Goal: Task Accomplishment & Management: Complete application form

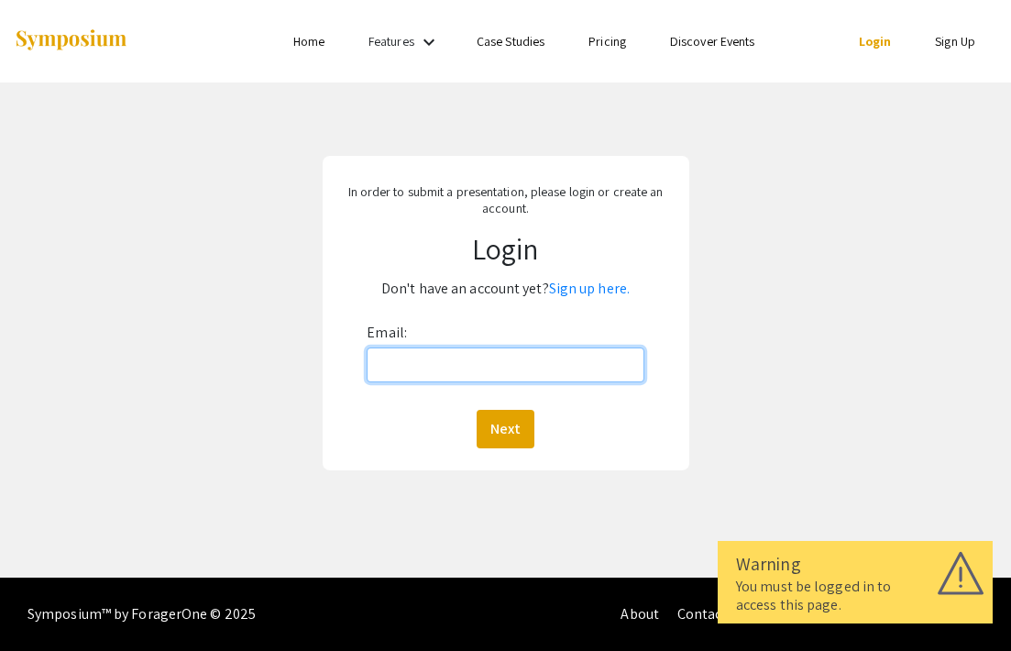
click at [454, 368] on input "Email:" at bounding box center [505, 364] width 277 height 35
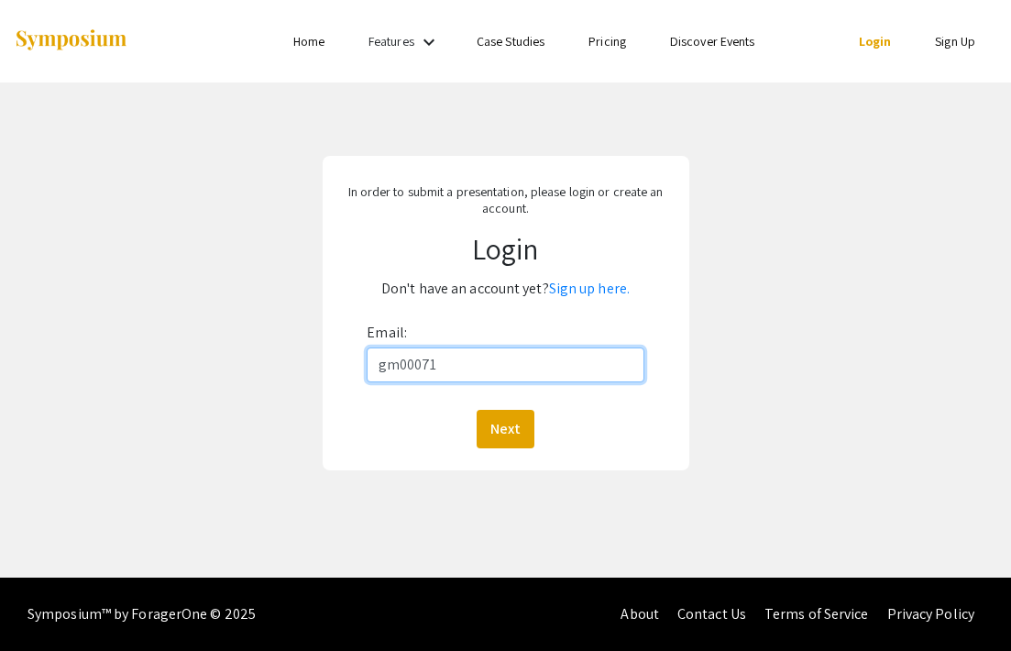
type input "[EMAIL_ADDRESS][DOMAIN_NAME]"
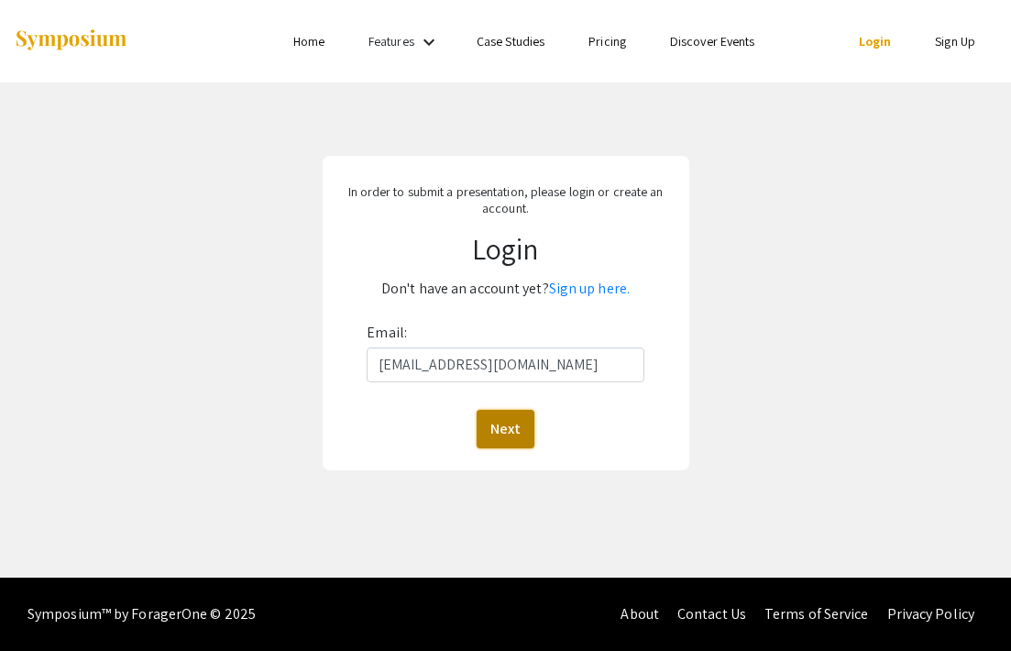
click at [511, 433] on button "Next" at bounding box center [505, 429] width 58 height 38
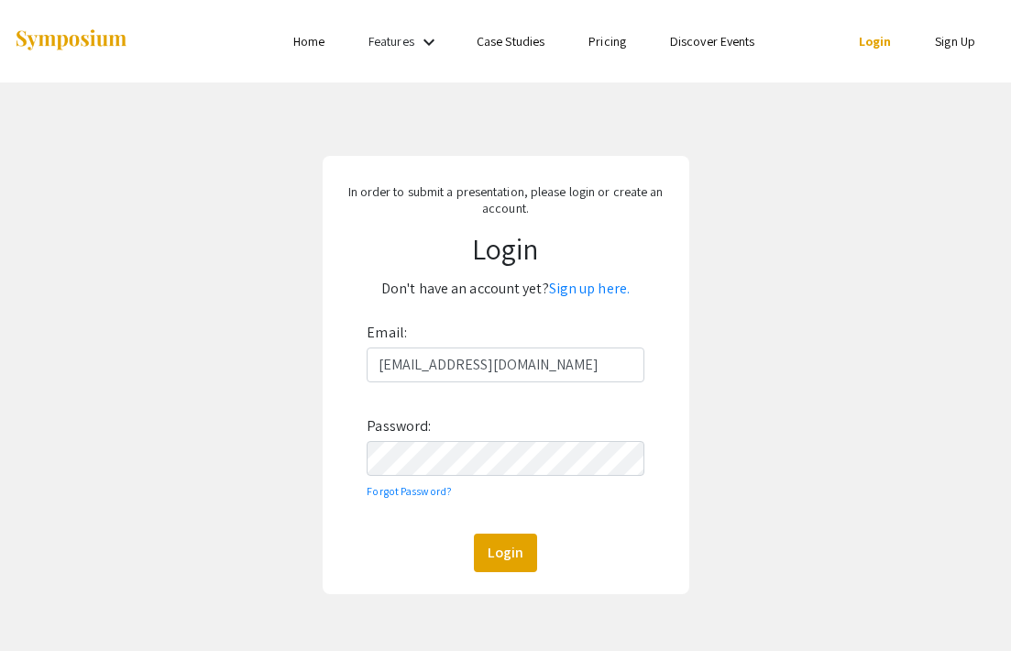
click at [463, 479] on div "Email: [EMAIL_ADDRESS][DOMAIN_NAME] Password: Forgot Password? Login" at bounding box center [505, 445] width 277 height 254
click at [474, 533] on button "Login" at bounding box center [505, 552] width 63 height 38
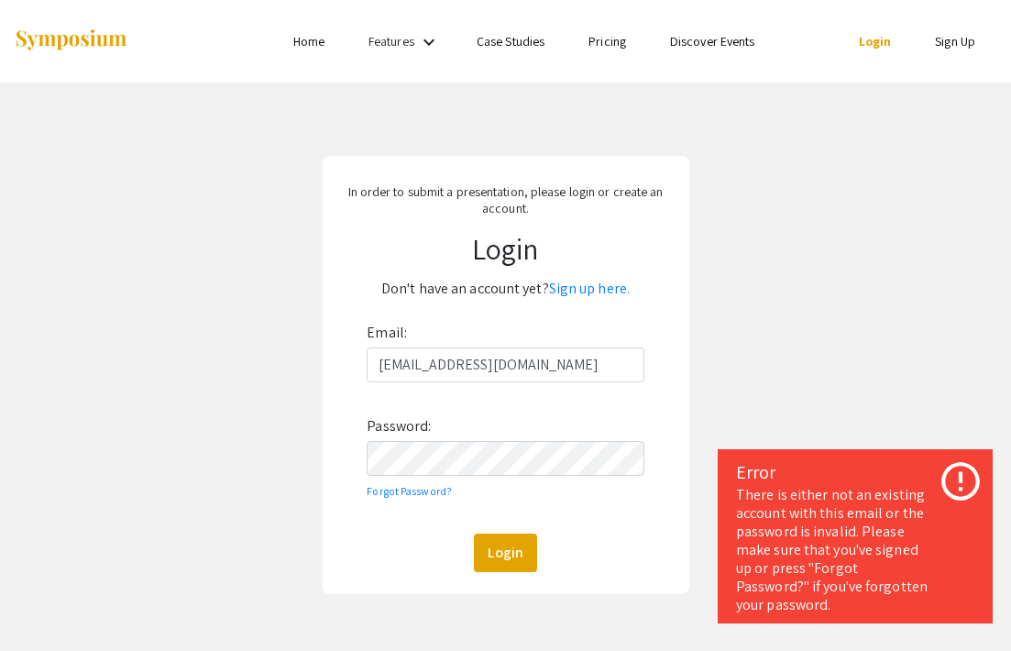
click at [957, 47] on link "Sign Up" at bounding box center [955, 41] width 40 height 16
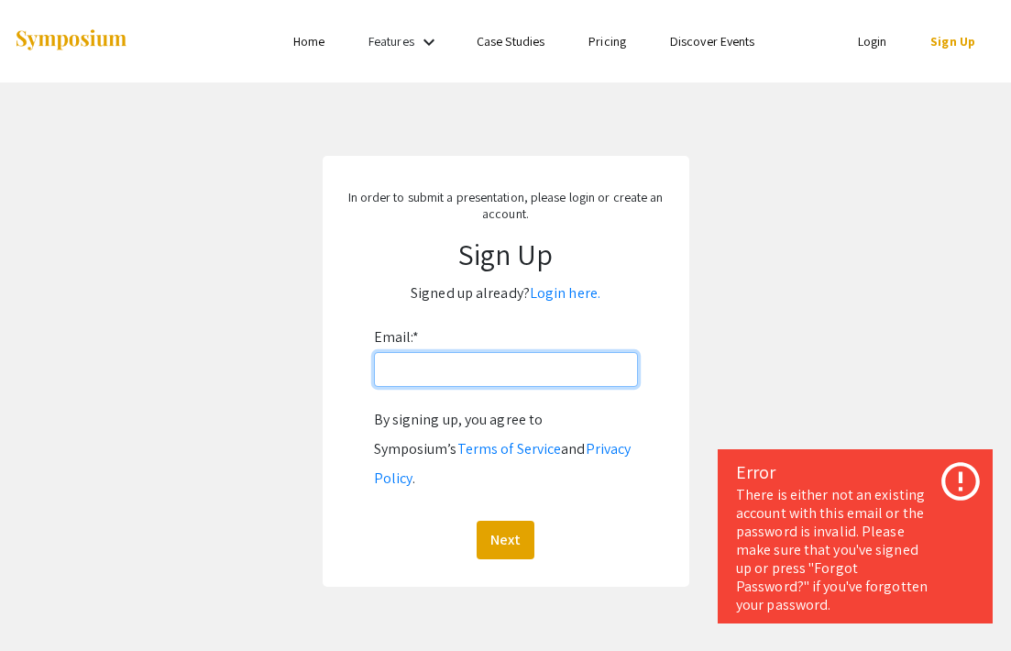
click at [468, 371] on input "Email: *" at bounding box center [506, 369] width 264 height 35
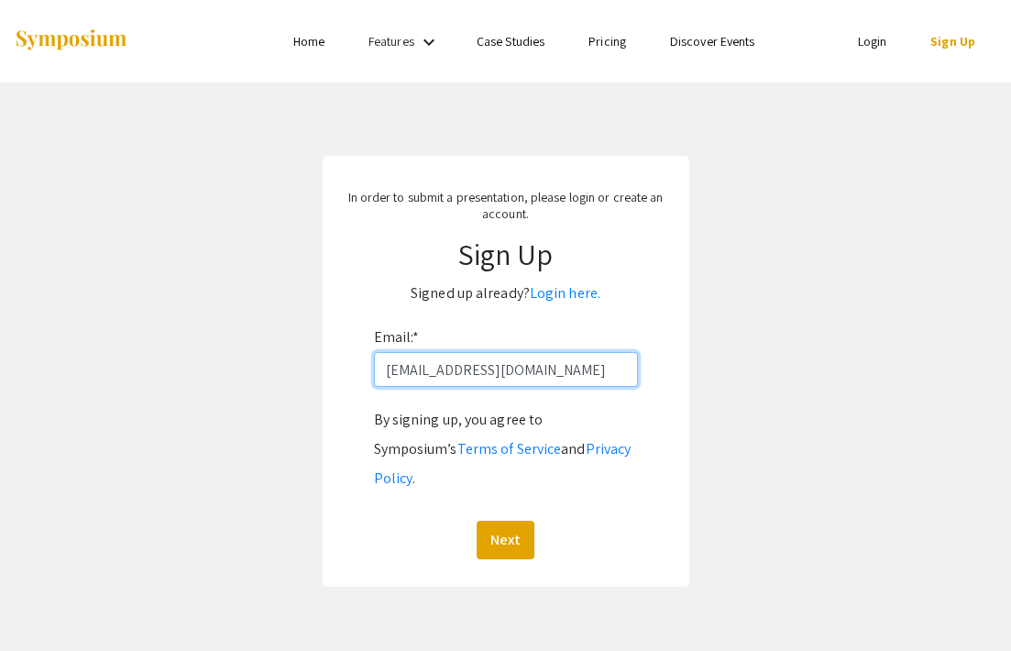
type input "[EMAIL_ADDRESS][DOMAIN_NAME]"
click at [476, 520] on button "Next" at bounding box center [505, 539] width 58 height 38
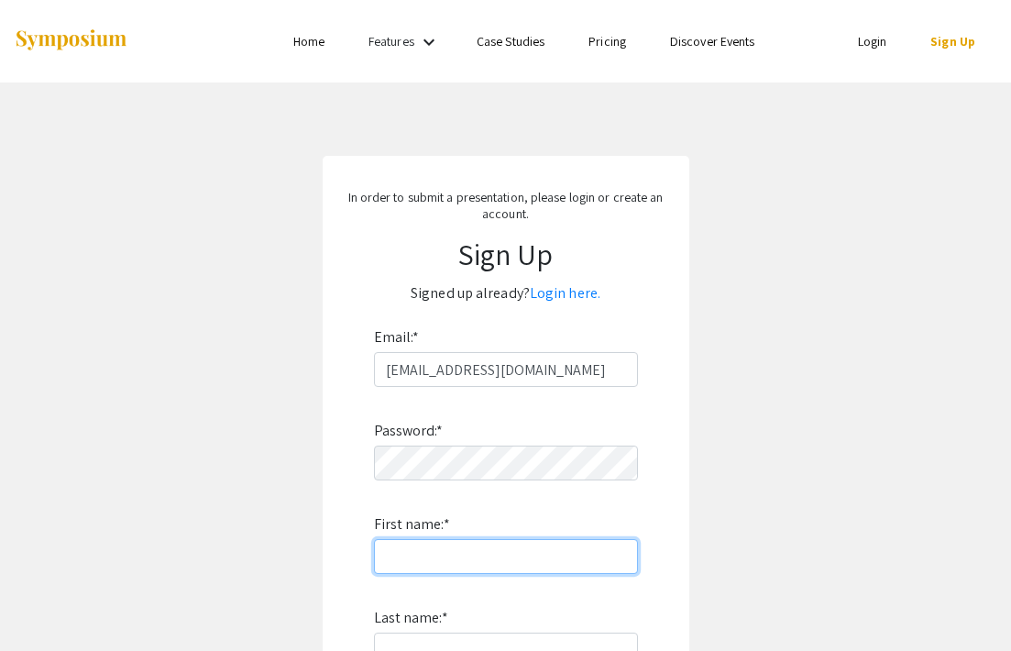
click at [411, 545] on input "First name: *" at bounding box center [506, 556] width 264 height 35
type input "Ghasideh"
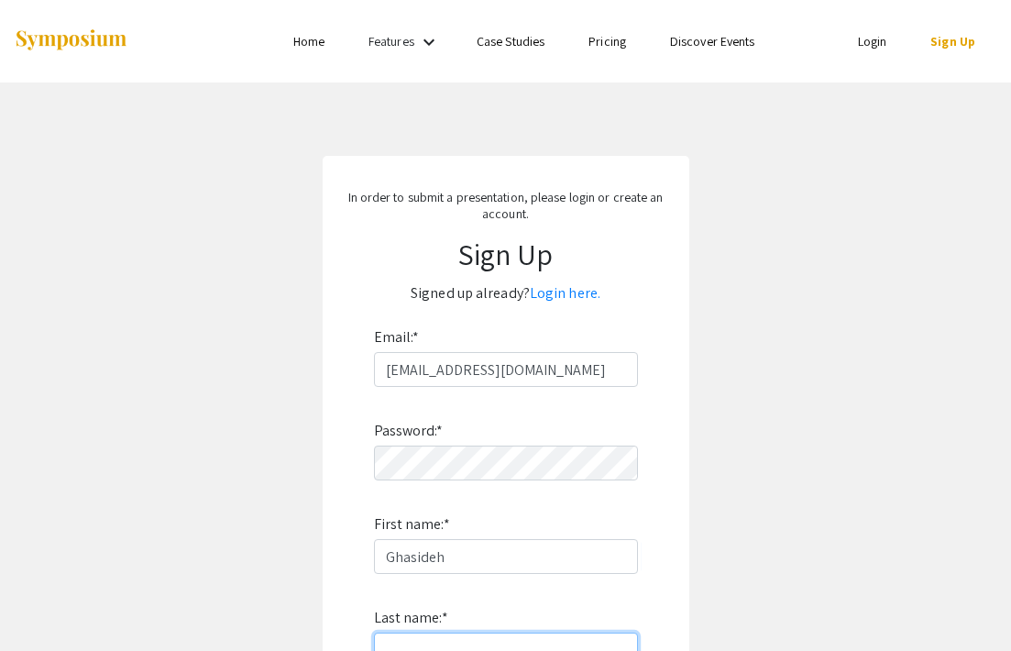
type input "Mirzaee"
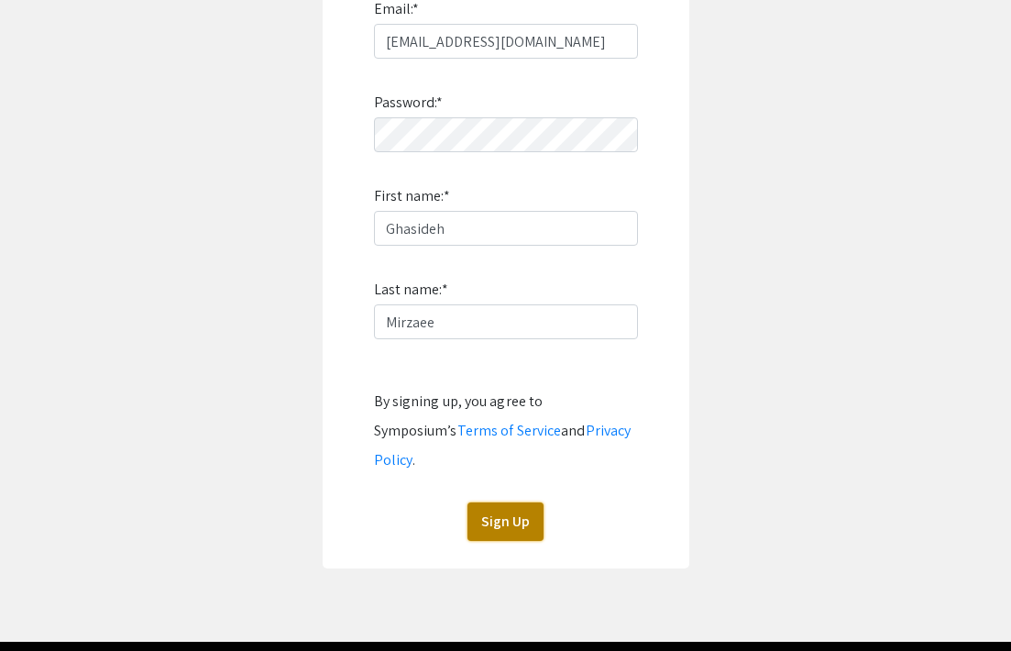
click at [504, 502] on button "Sign Up" at bounding box center [505, 521] width 76 height 38
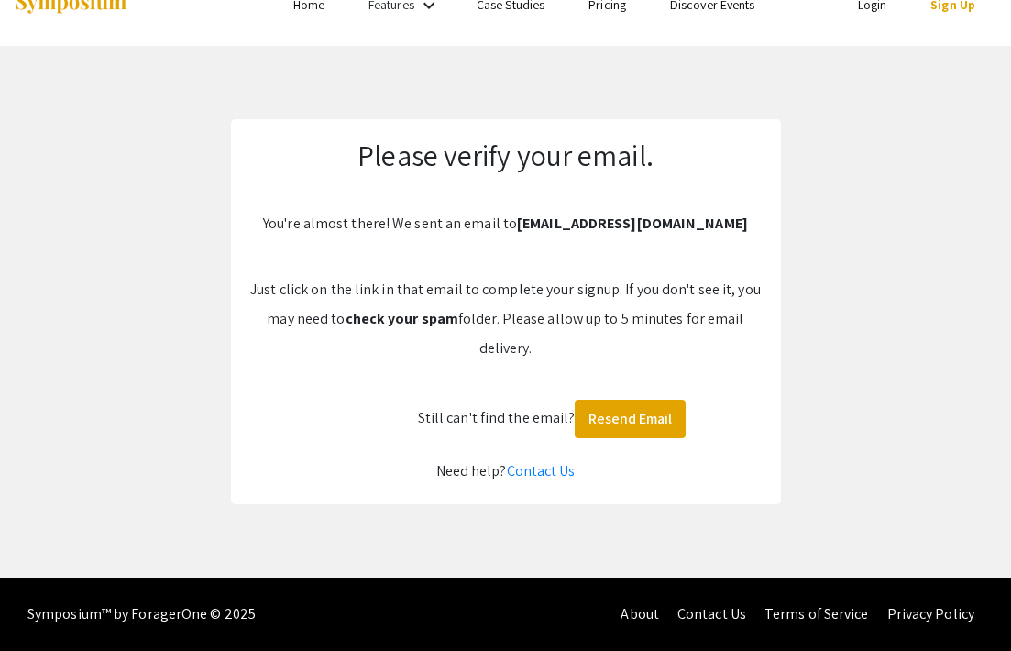
scroll to position [37, 0]
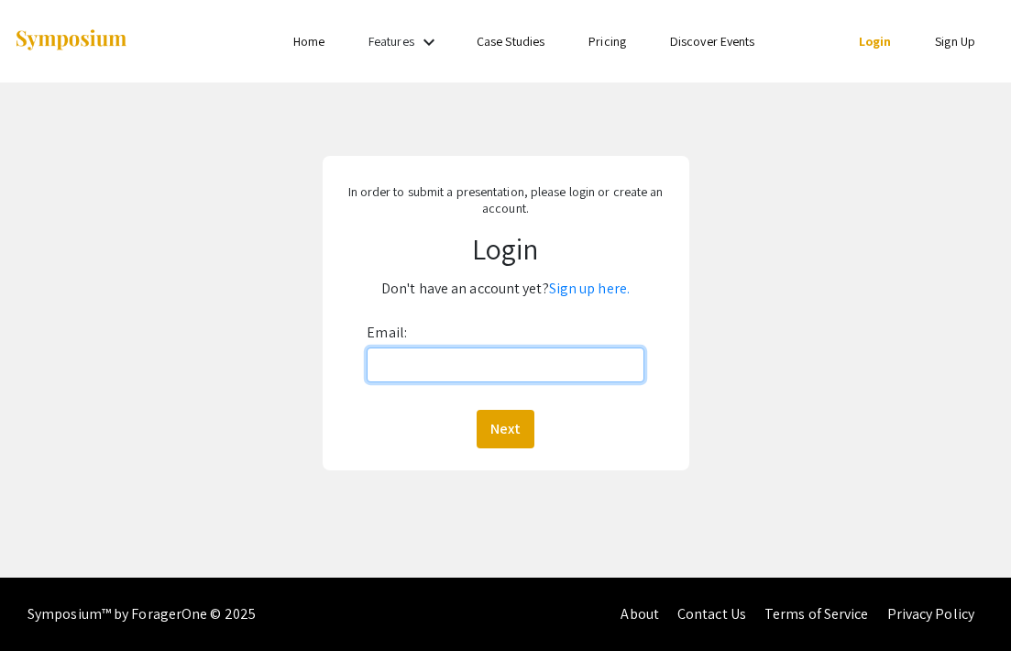
click at [414, 357] on input "Email:" at bounding box center [505, 364] width 277 height 35
type input "[EMAIL_ADDRESS][DOMAIN_NAME]"
click at [476, 410] on button "Next" at bounding box center [505, 429] width 58 height 38
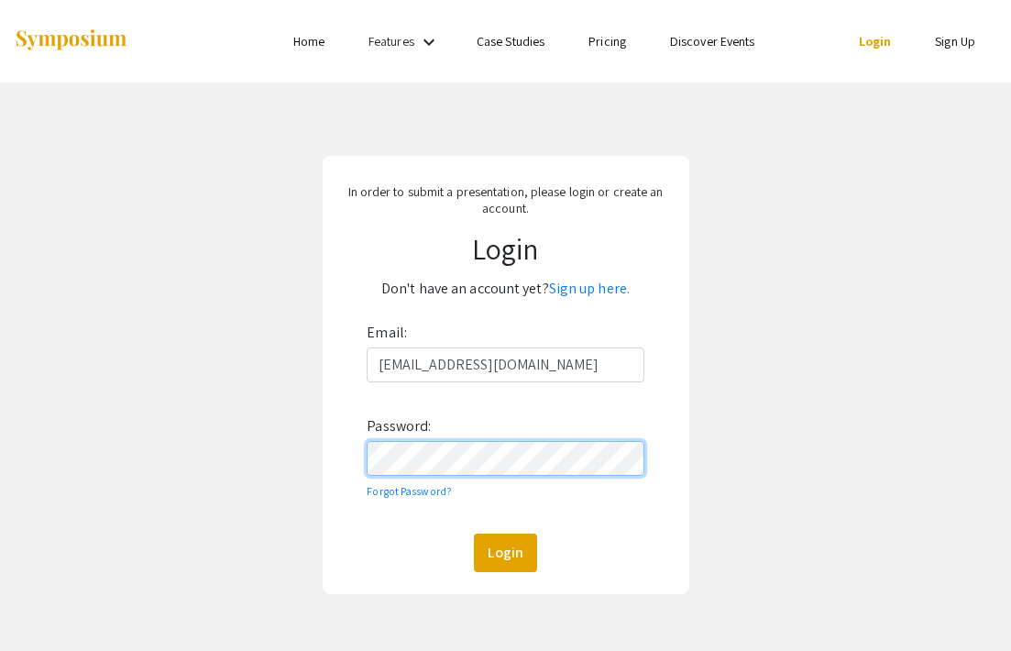
click at [474, 533] on button "Login" at bounding box center [505, 552] width 63 height 38
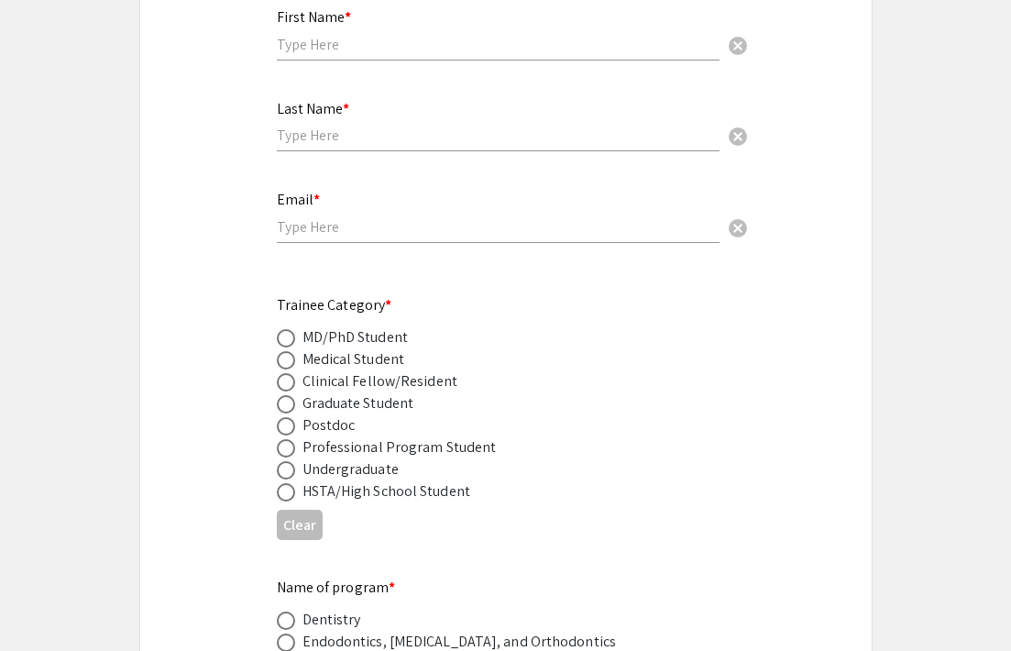
scroll to position [615, 0]
click at [290, 394] on span at bounding box center [286, 403] width 18 height 18
click at [290, 394] on input "radio" at bounding box center [286, 403] width 18 height 18
radio input "true"
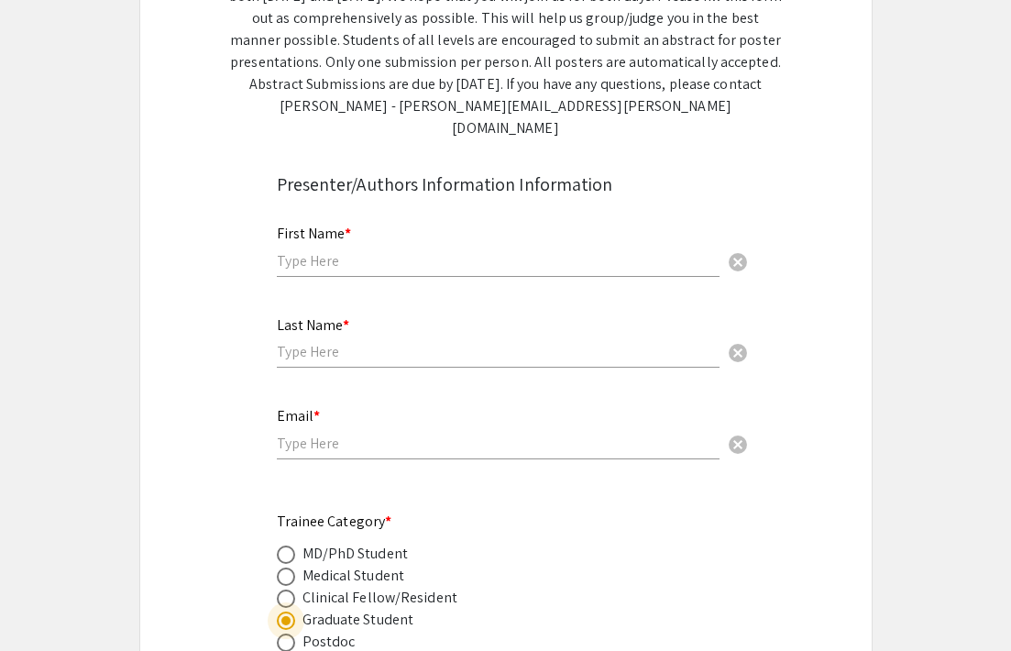
scroll to position [397, 0]
click at [323, 252] on input "text" at bounding box center [498, 261] width 443 height 19
type input "Ghasideh"
type input "Mirzaee"
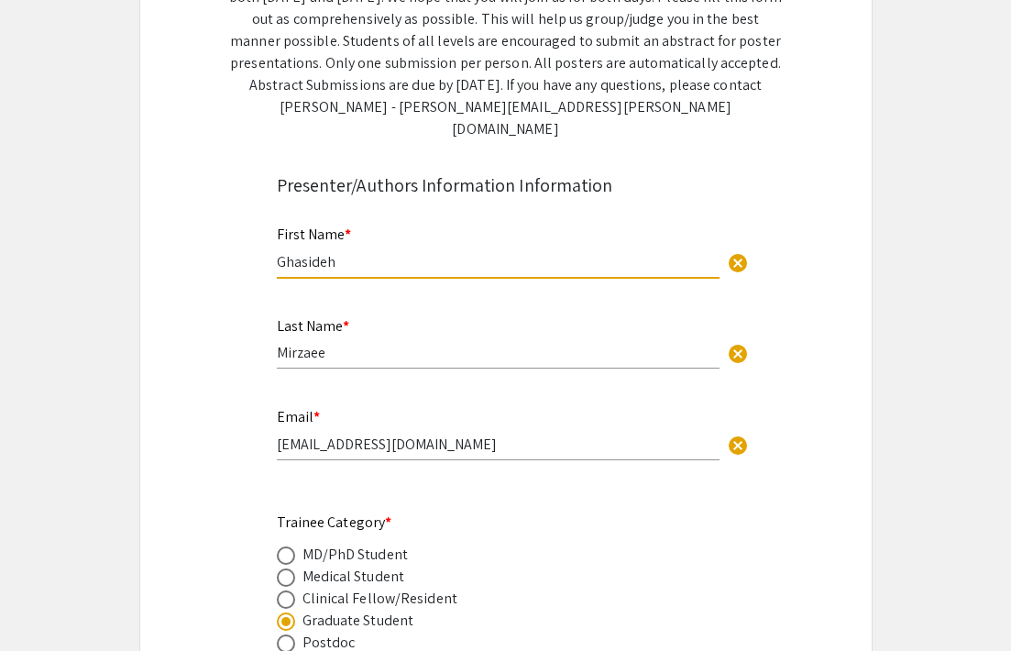
click at [356, 434] on input "ghasidemirzaee@gmail.com" at bounding box center [498, 443] width 443 height 19
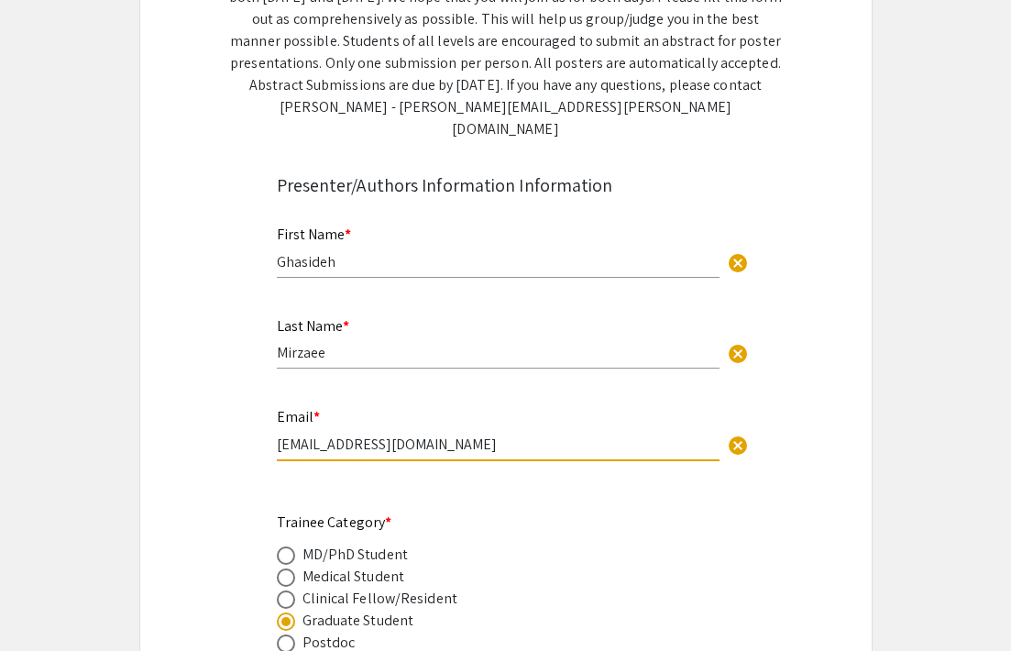
click at [356, 434] on input "ghasidemirzaee@gmail.com" at bounding box center [498, 443] width 443 height 19
click at [461, 434] on input "ghasidemirzaee@gmail.com" at bounding box center [498, 443] width 443 height 19
type input "g"
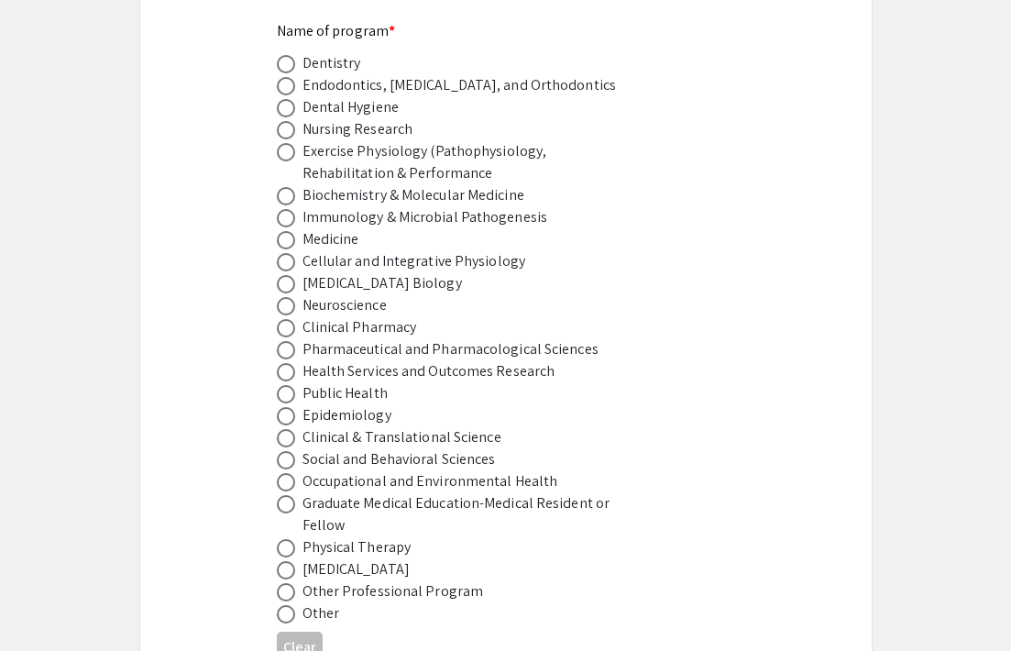
scroll to position [1169, 0]
type input "Gm00071@mix.wvu.edu"
click at [290, 298] on span at bounding box center [286, 307] width 18 height 18
click at [290, 298] on input "radio" at bounding box center [286, 307] width 18 height 18
radio input "true"
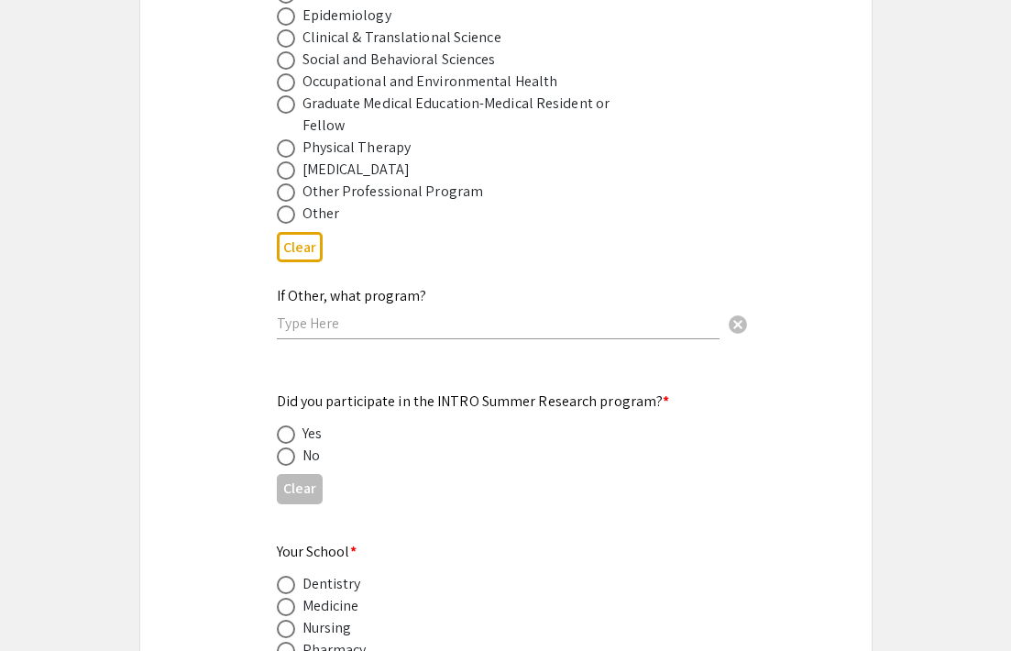
scroll to position [1600, 0]
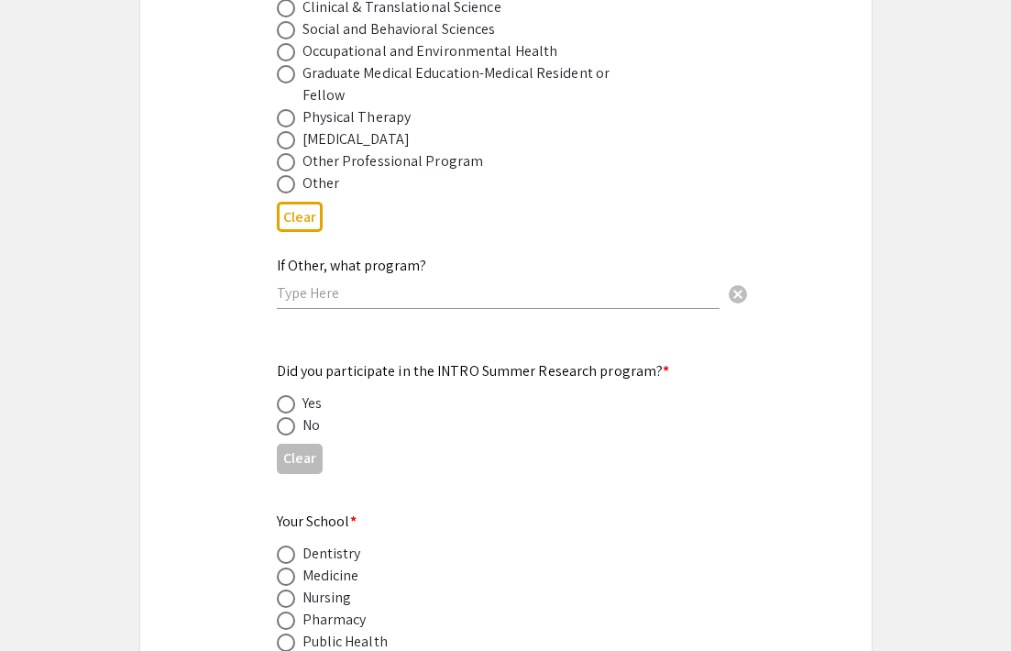
click at [289, 417] on span at bounding box center [286, 426] width 18 height 18
click at [289, 417] on input "radio" at bounding box center [286, 426] width 18 height 18
radio input "true"
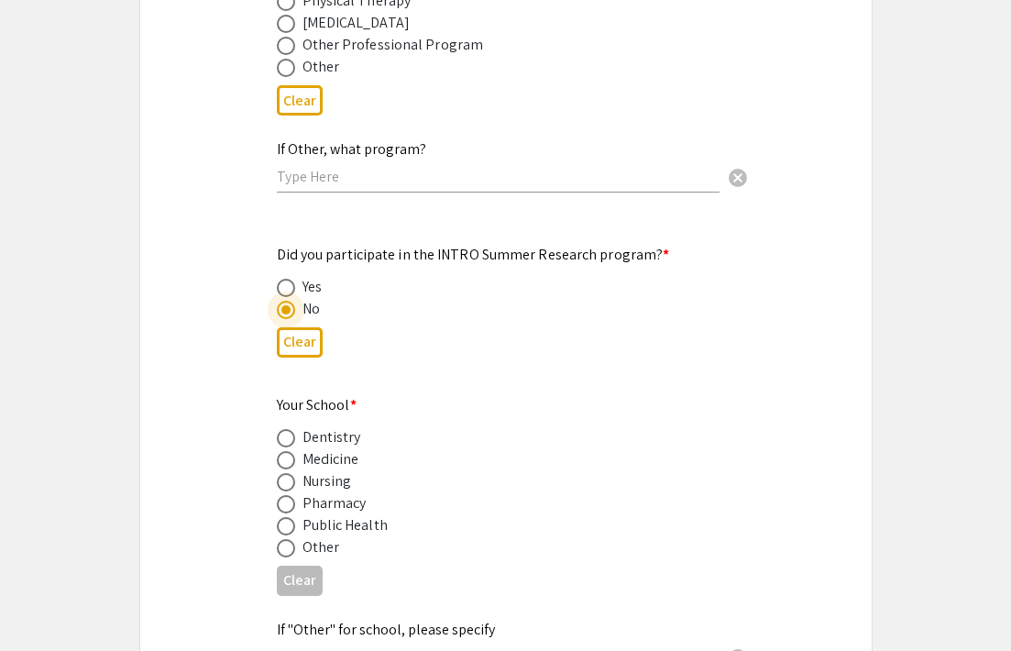
scroll to position [1719, 0]
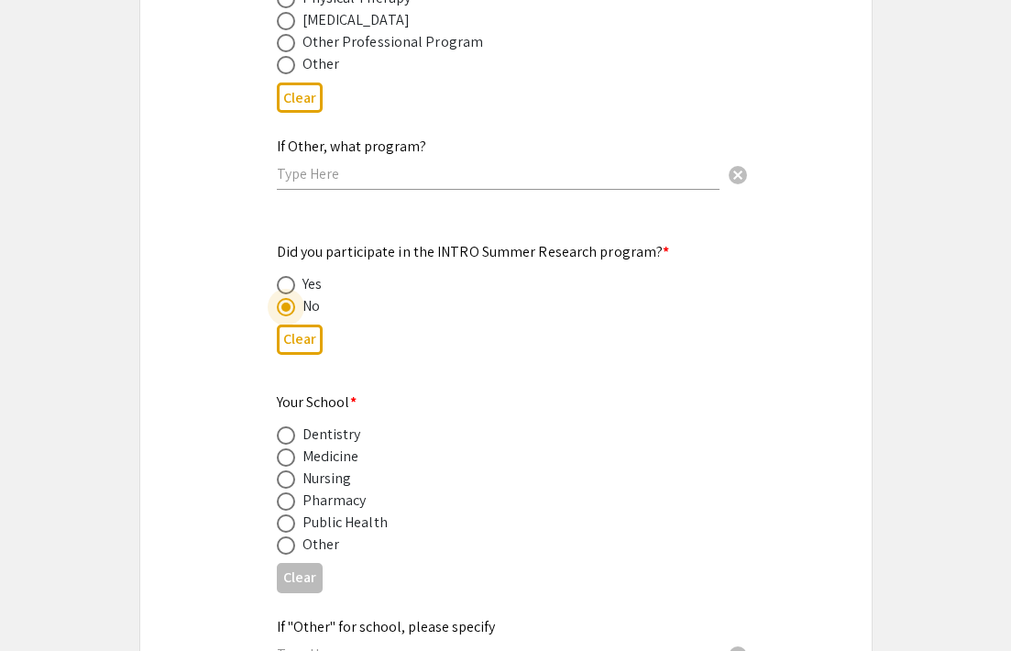
click at [282, 536] on span at bounding box center [286, 545] width 18 height 18
click at [282, 536] on input "radio" at bounding box center [286, 545] width 18 height 18
radio input "true"
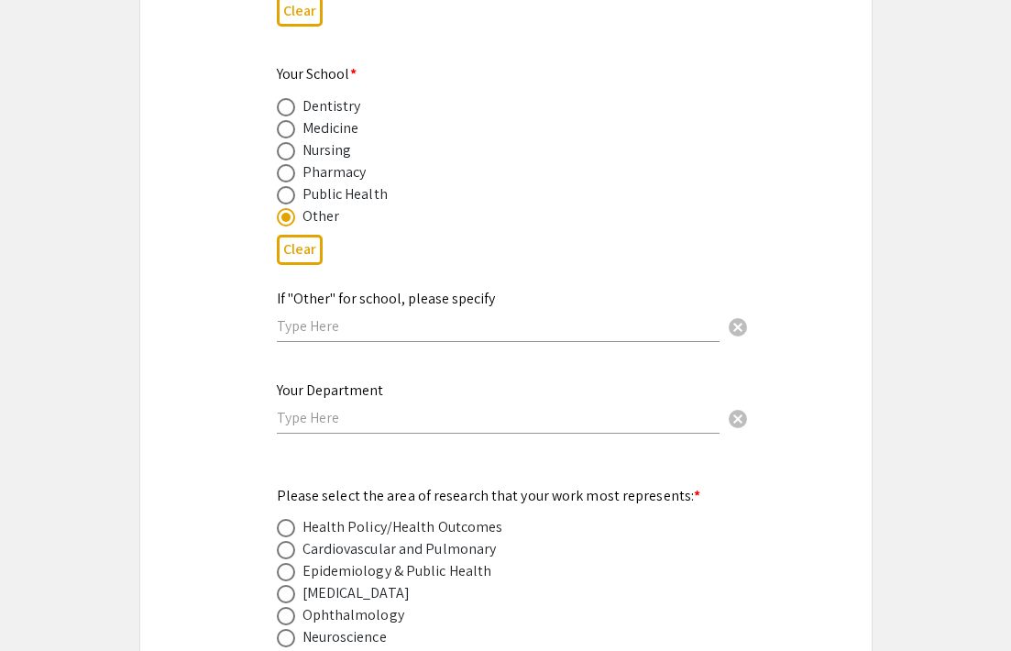
scroll to position [2054, 0]
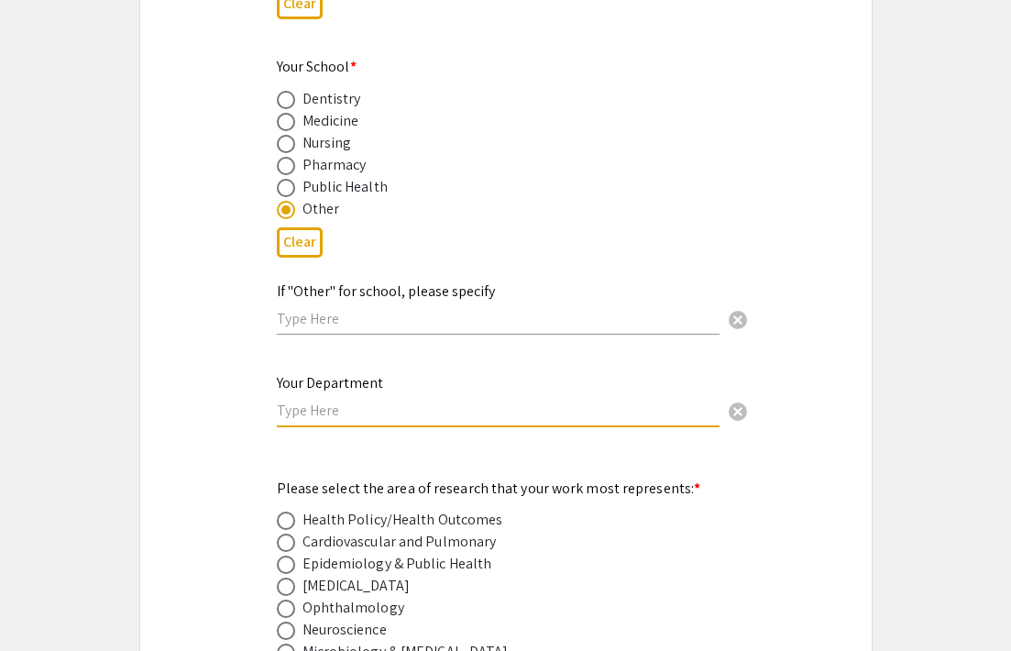
click at [349, 401] on input "text" at bounding box center [498, 409] width 443 height 19
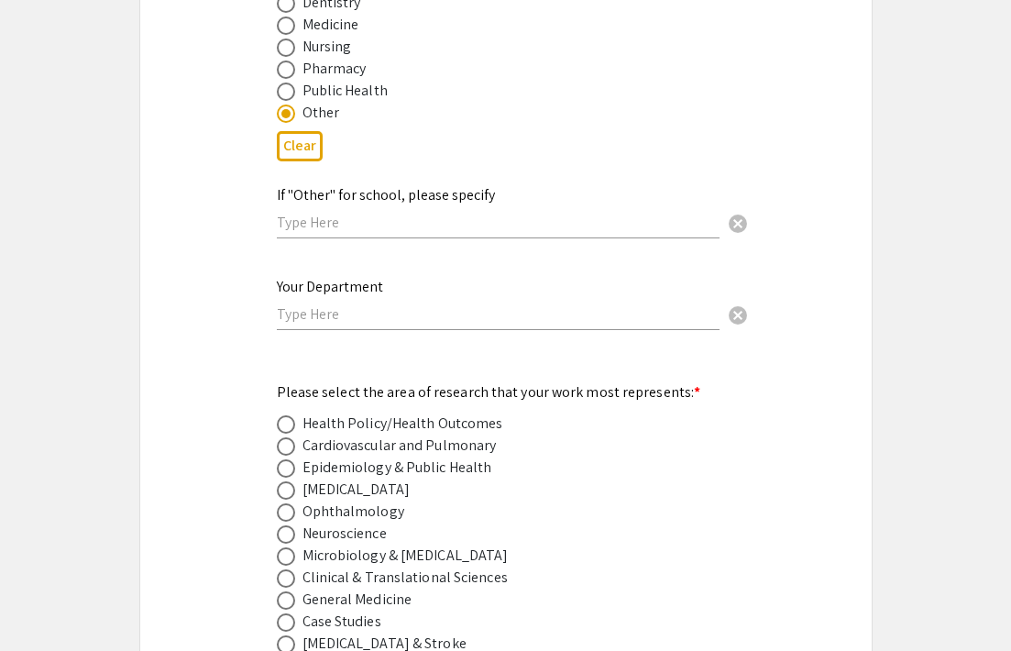
scroll to position [2197, 0]
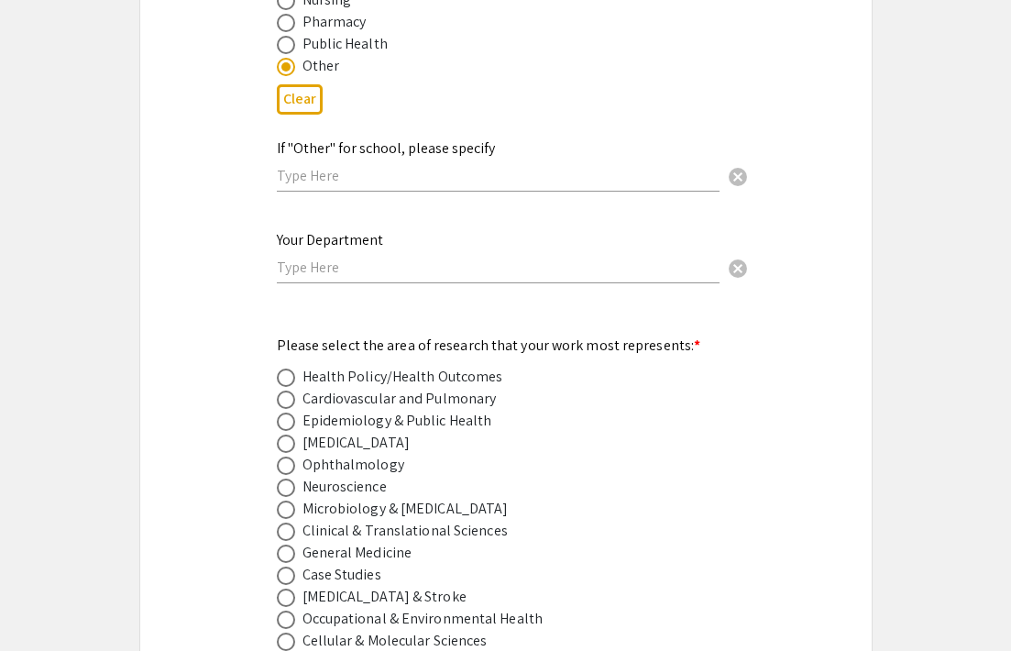
click at [290, 478] on span at bounding box center [286, 487] width 18 height 18
click at [290, 478] on input "radio" at bounding box center [286, 487] width 18 height 18
radio input "true"
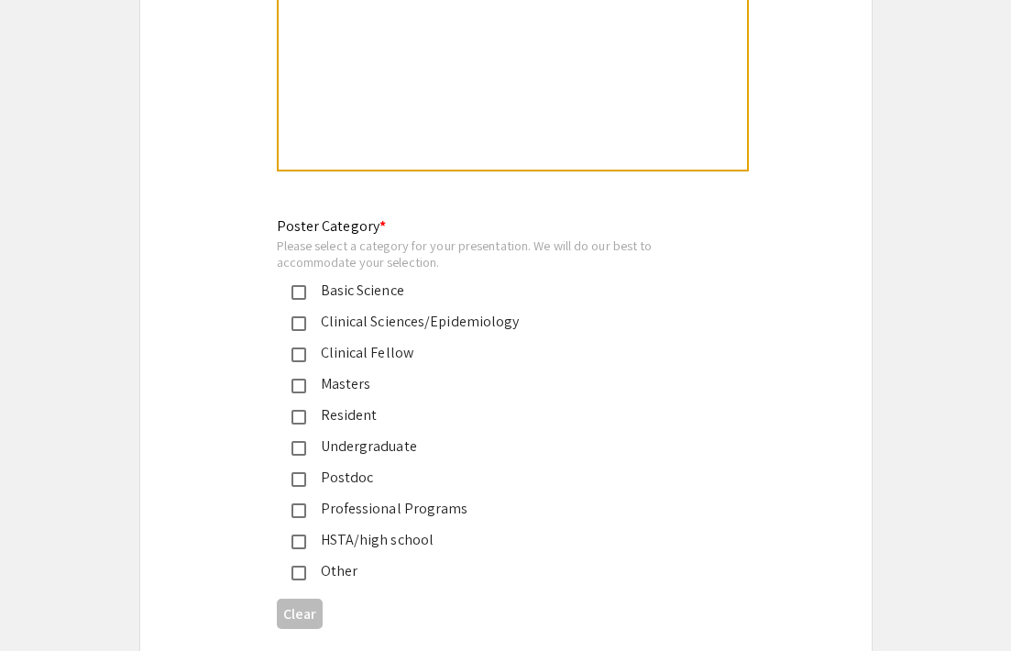
scroll to position [4107, 0]
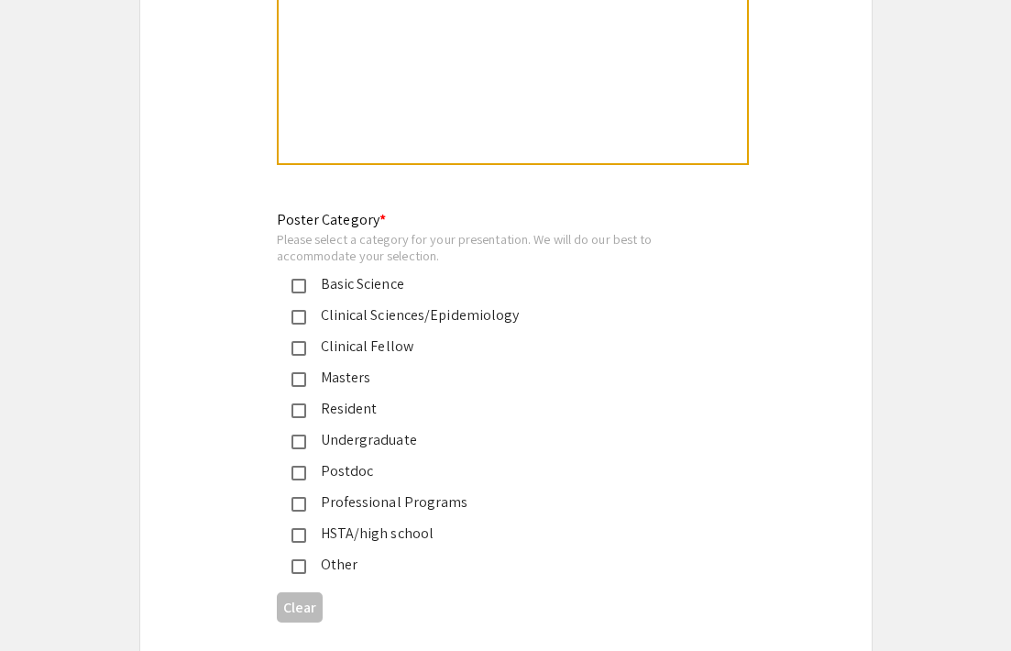
click at [311, 367] on div "Masters" at bounding box center [498, 378] width 385 height 22
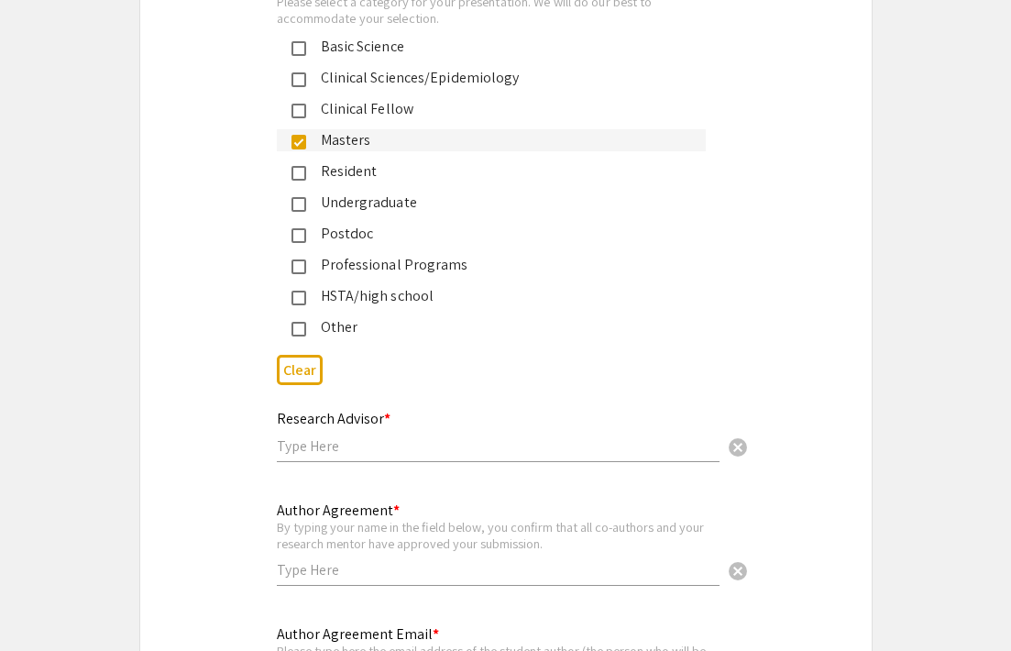
scroll to position [4347, 0]
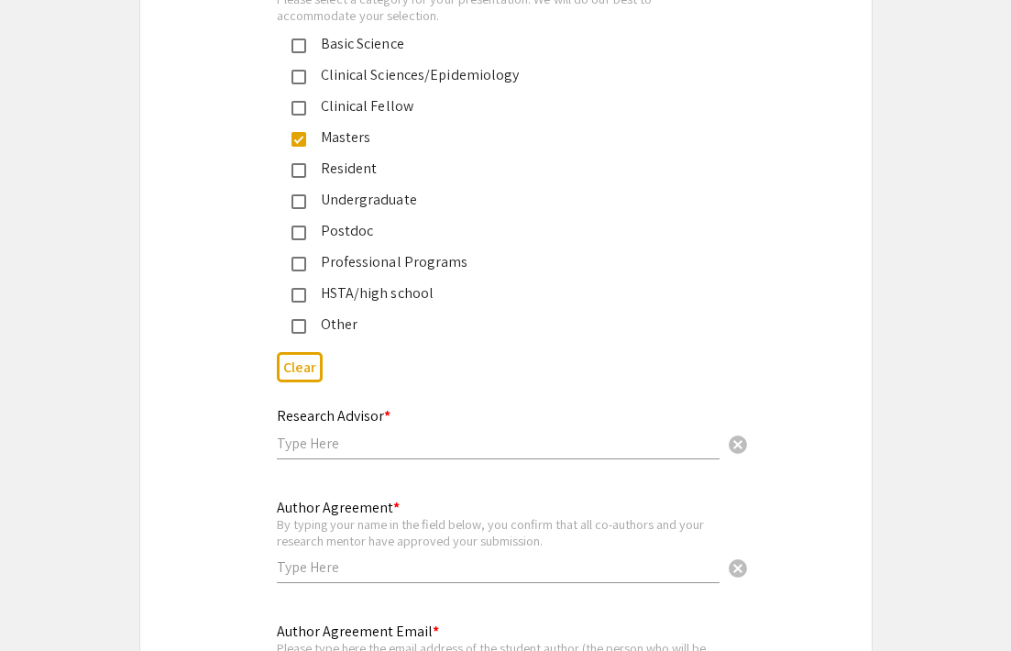
click at [355, 442] on div "Research Advisor * cancel" at bounding box center [498, 424] width 443 height 70
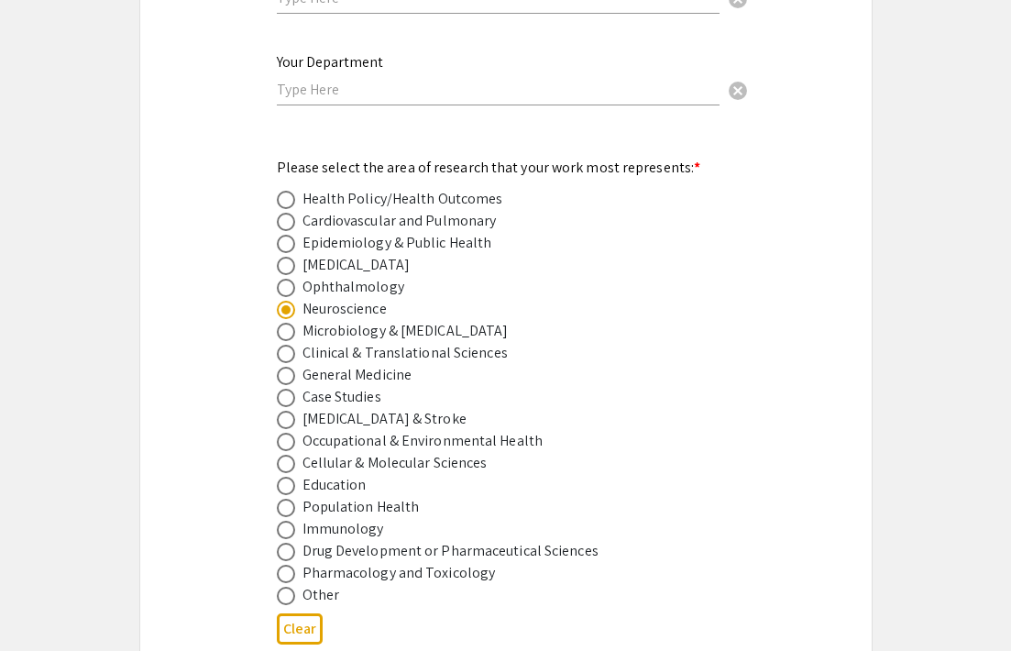
scroll to position [2377, 0]
